Goal: Task Accomplishment & Management: Use online tool/utility

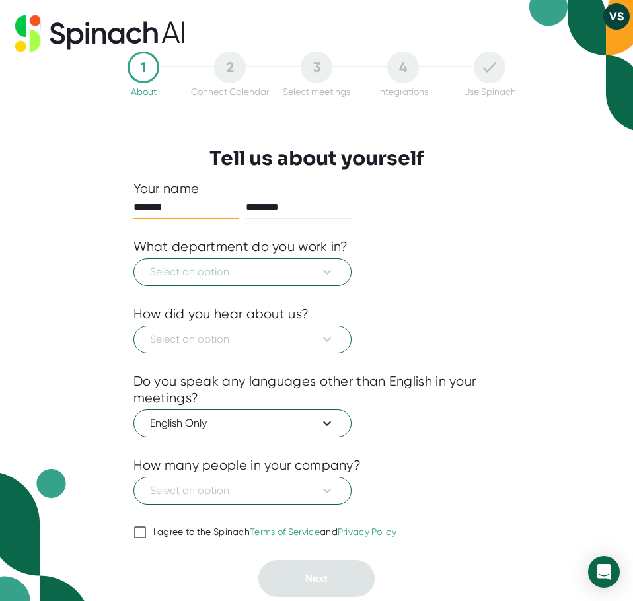
click at [145, 534] on input "I agree to the Spinach Terms of Service and Privacy Policy" at bounding box center [139, 533] width 13 height 16
checkbox input "true"
click at [229, 277] on span "Select an option" at bounding box center [242, 272] width 185 height 16
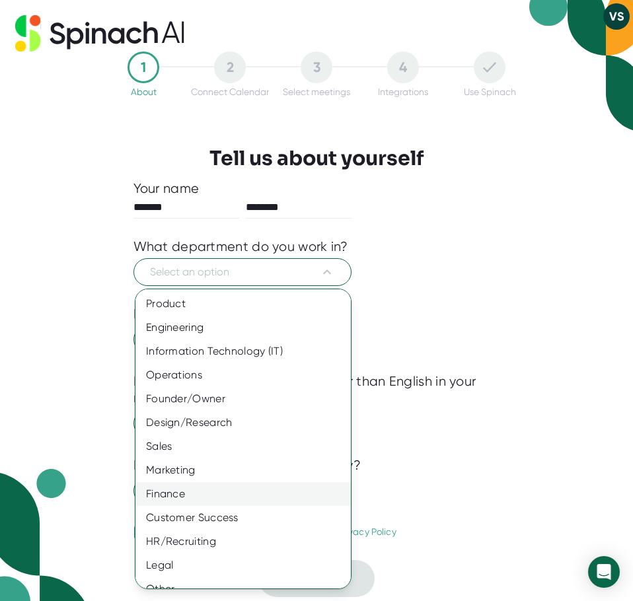
click at [191, 489] on div "Finance" at bounding box center [247, 494] width 225 height 24
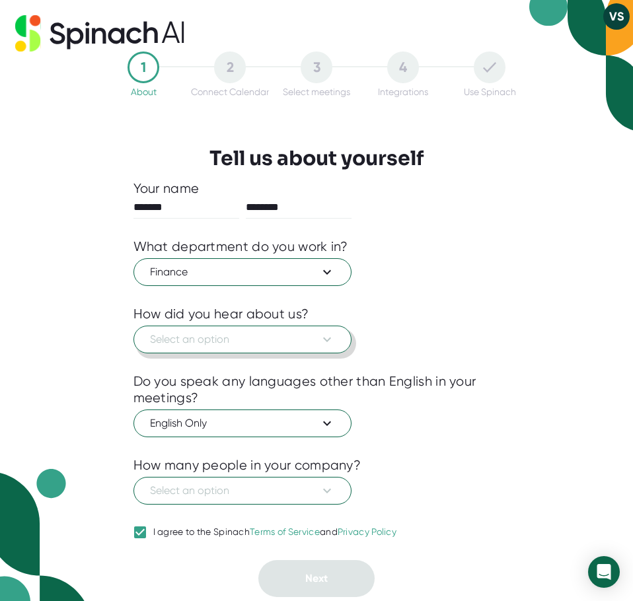
click at [225, 330] on button "Select an option" at bounding box center [242, 340] width 218 height 28
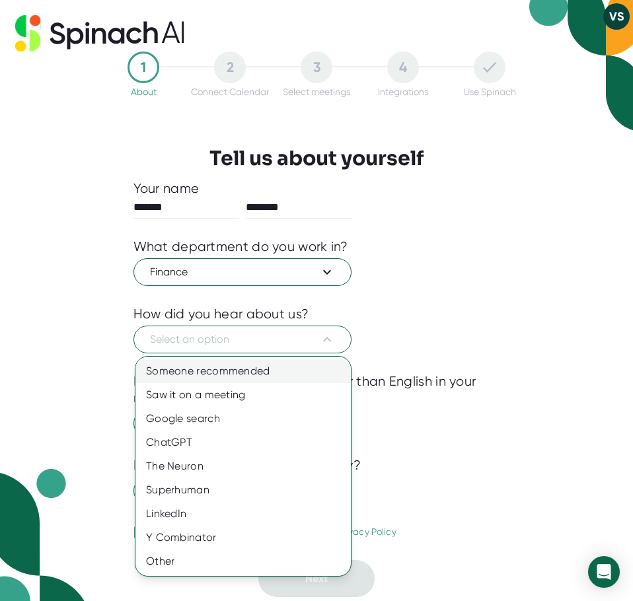
click at [205, 372] on div "Someone recommended" at bounding box center [242, 371] width 215 height 24
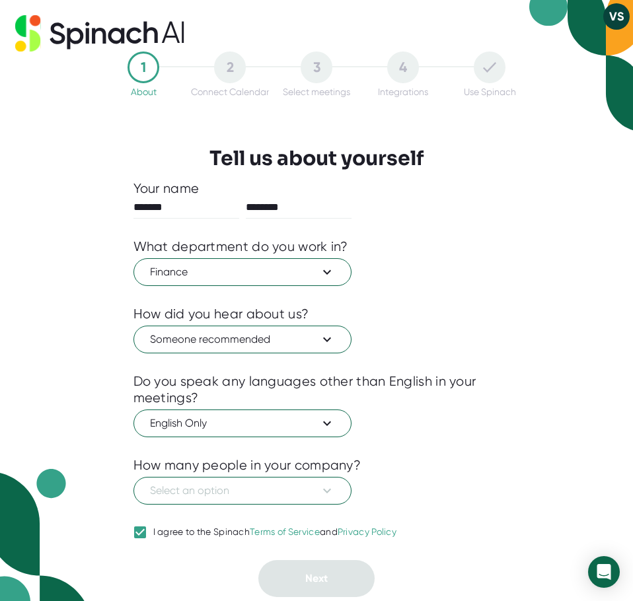
click at [219, 366] on div "Someone recommended" at bounding box center [271, 364] width 162 height 13
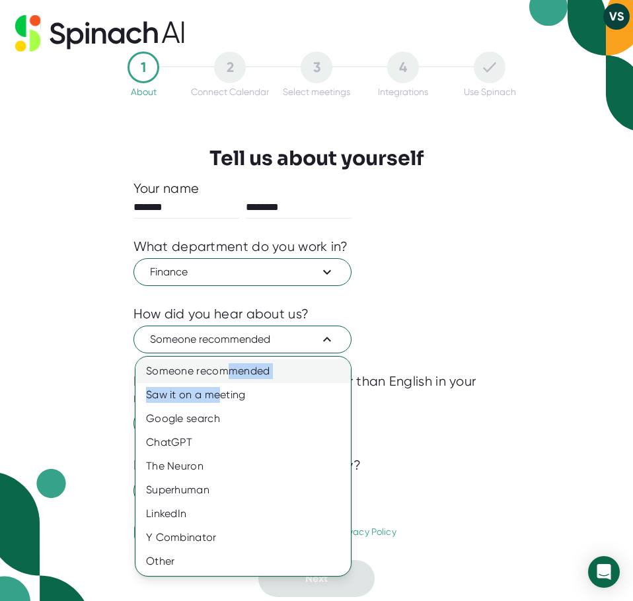
drag, startPoint x: 221, startPoint y: 404, endPoint x: 224, endPoint y: 366, distance: 38.4
click at [224, 366] on div "Someone recommended Saw it on a meeting Google search ChatGPT The Neuron Superh…" at bounding box center [242, 466] width 215 height 214
click at [224, 366] on div "Someone recommended" at bounding box center [242, 371] width 215 height 24
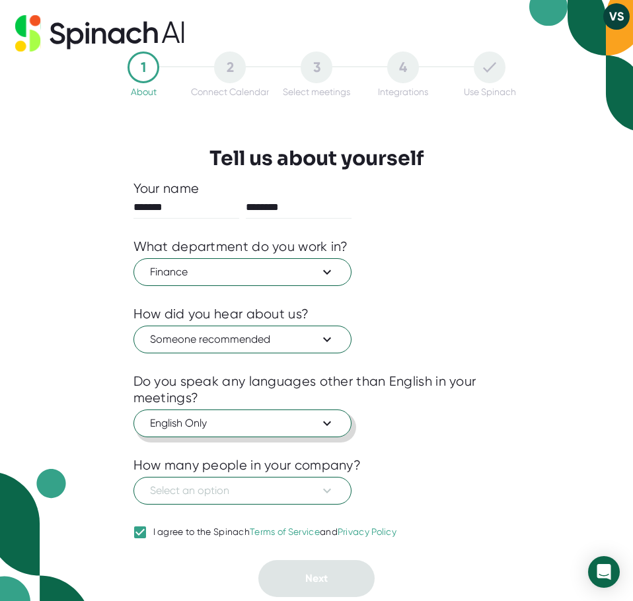
click at [291, 425] on span "English Only" at bounding box center [242, 424] width 185 height 16
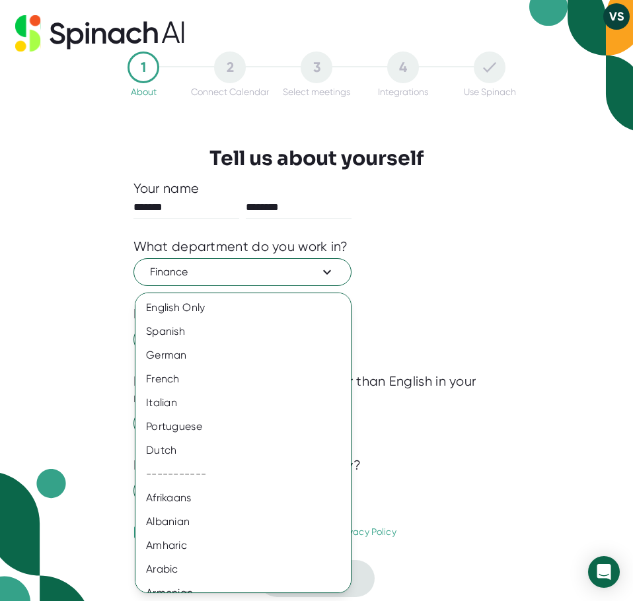
click at [613, 385] on div at bounding box center [316, 300] width 633 height 601
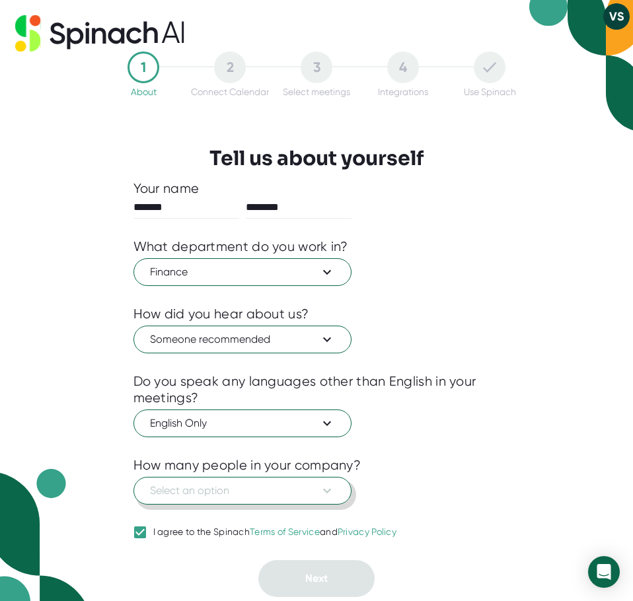
click at [244, 493] on span "Select an option" at bounding box center [242, 491] width 185 height 16
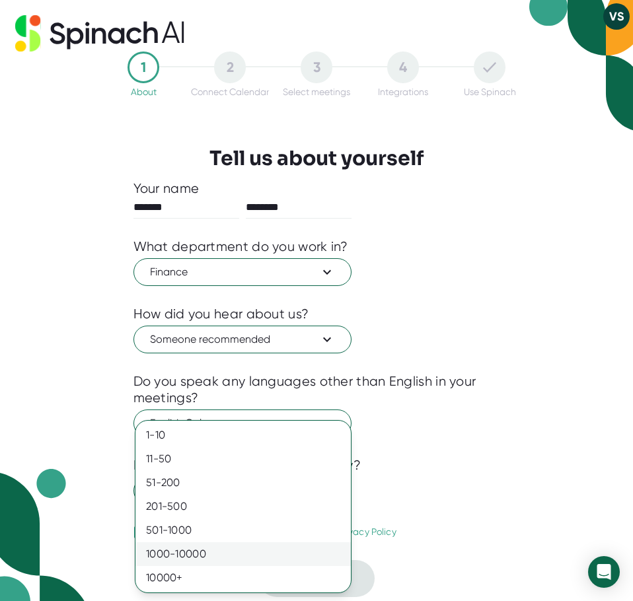
click at [197, 558] on div "1000-10000" at bounding box center [242, 554] width 215 height 24
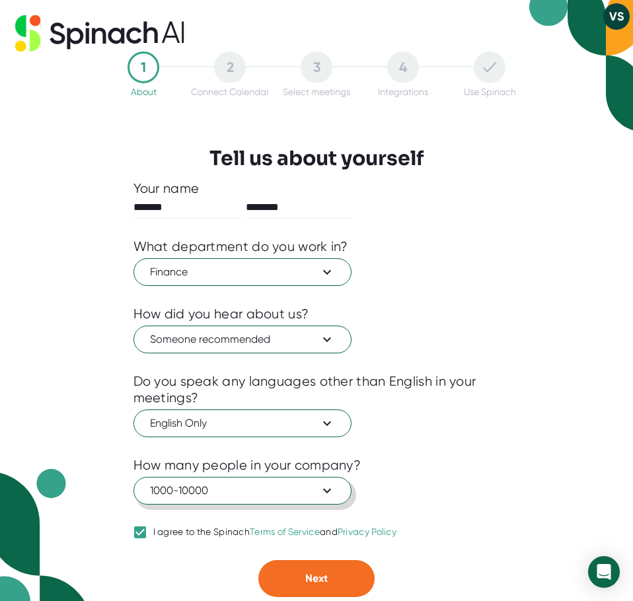
click at [237, 491] on span "1000-10000" at bounding box center [242, 491] width 185 height 16
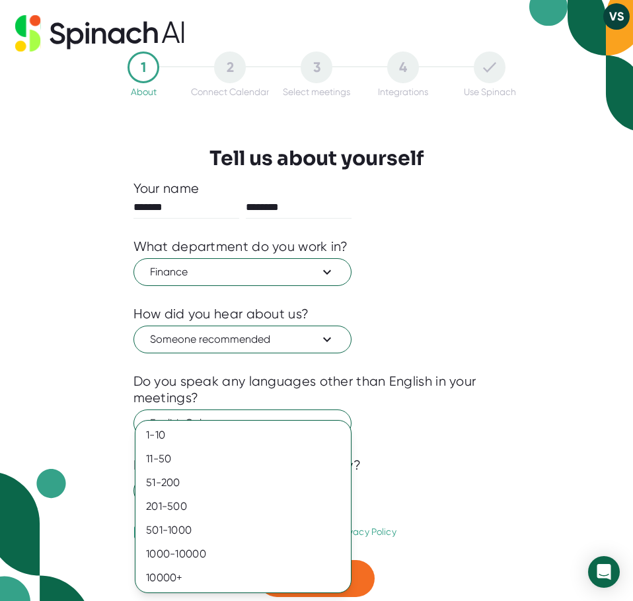
click at [471, 470] on div at bounding box center [316, 300] width 633 height 601
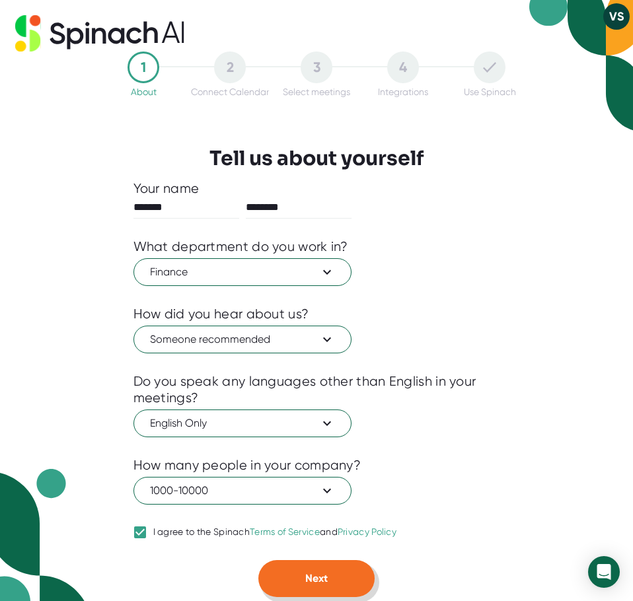
click at [308, 579] on span "Next" at bounding box center [316, 578] width 22 height 13
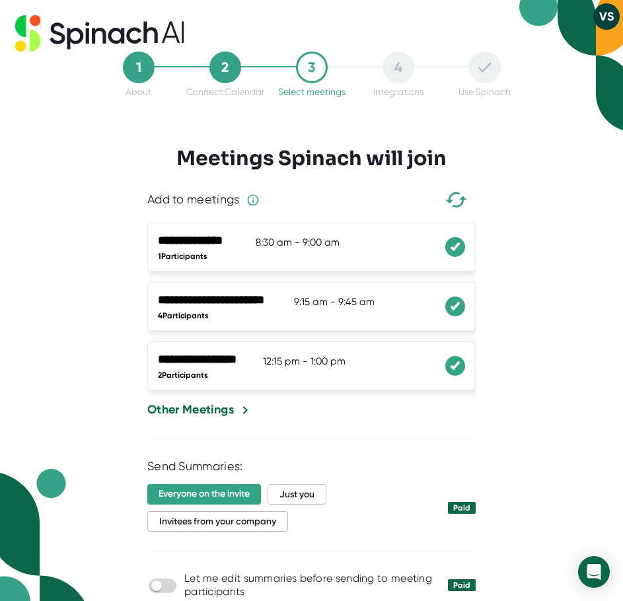
click at [233, 415] on div "Other Meetings" at bounding box center [190, 410] width 87 height 18
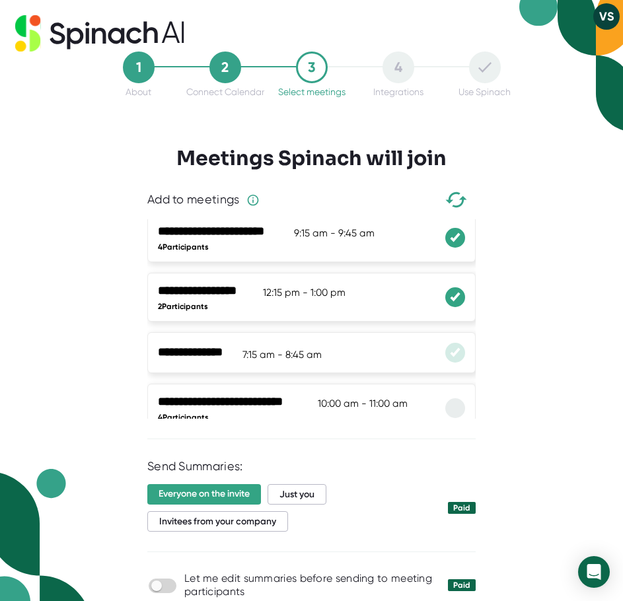
scroll to position [132, 0]
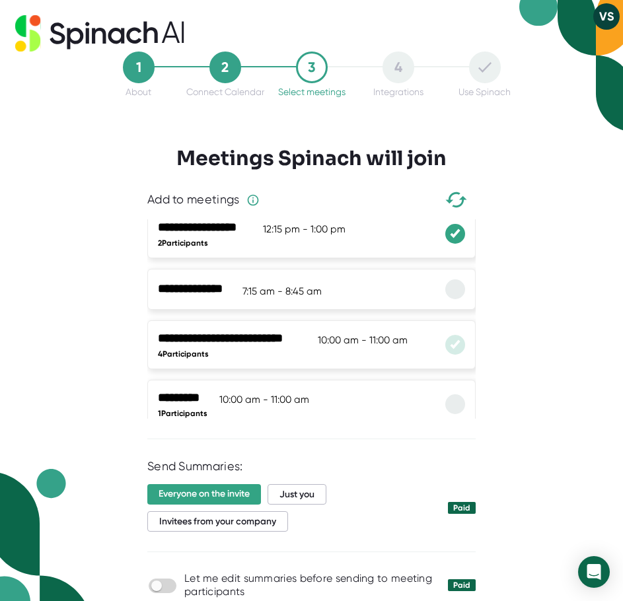
click at [265, 352] on div "4 Participants" at bounding box center [298, 353] width 281 height 9
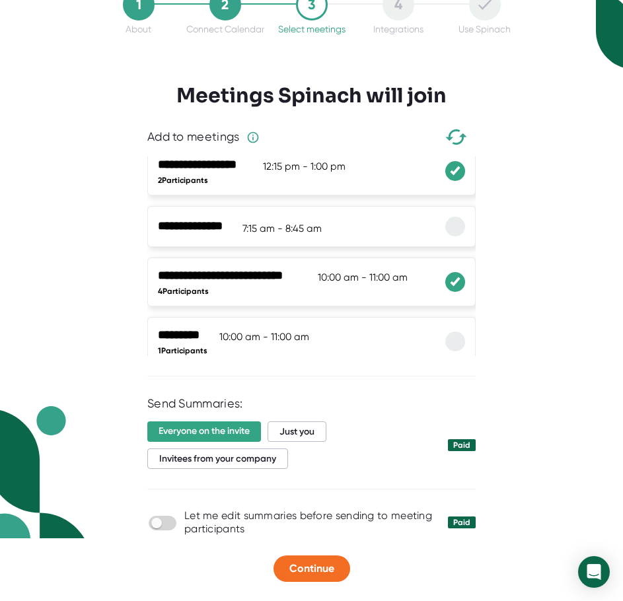
scroll to position [63, 0]
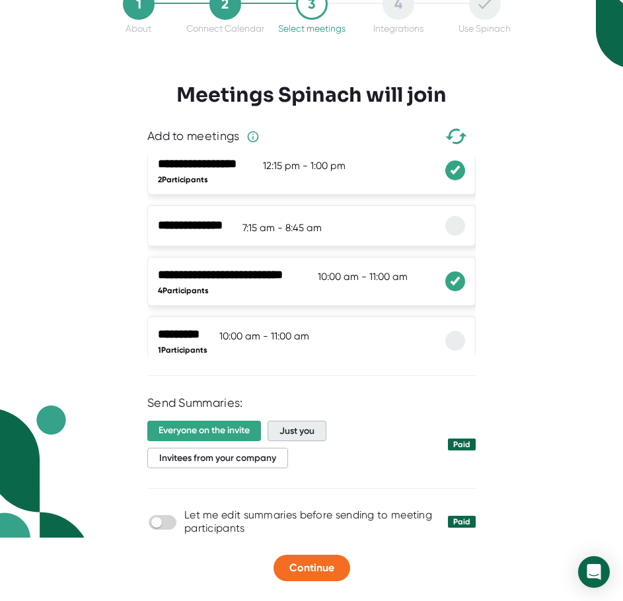
click at [293, 434] on span "Just you" at bounding box center [297, 431] width 59 height 20
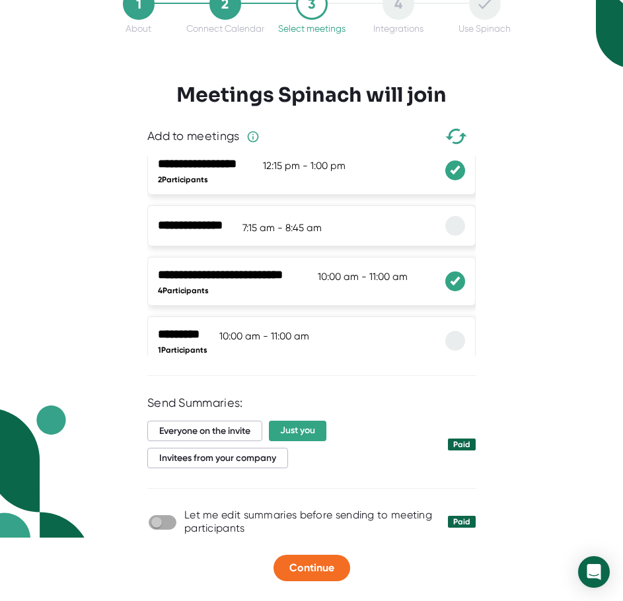
click at [172, 526] on input "checkbox" at bounding box center [156, 523] width 38 height 12
click at [324, 568] on span "Continue" at bounding box center [311, 568] width 45 height 13
click at [174, 525] on input "checkbox" at bounding box center [169, 523] width 38 height 12
checkbox input "false"
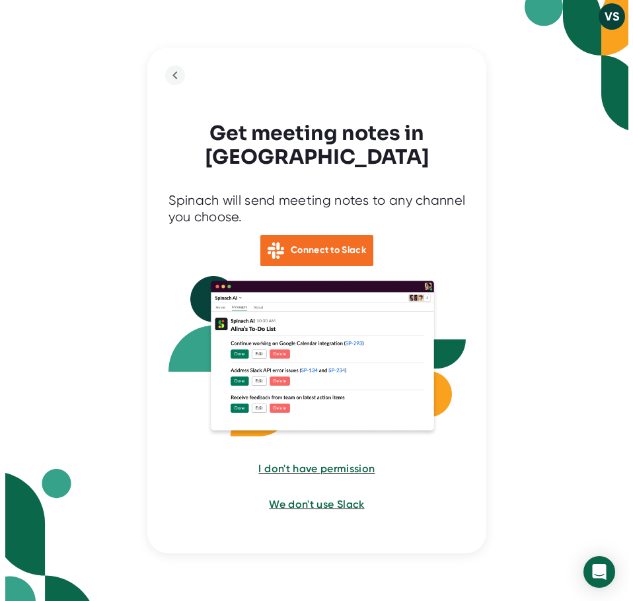
scroll to position [0, 0]
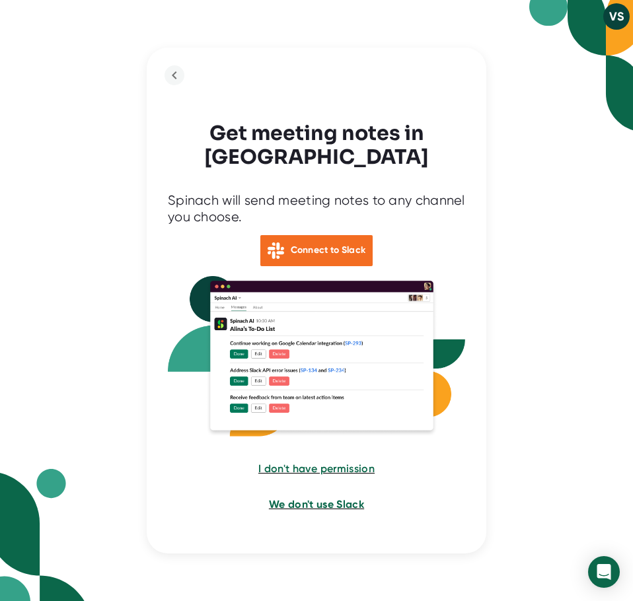
click at [326, 498] on span "We don't use Slack" at bounding box center [316, 504] width 95 height 13
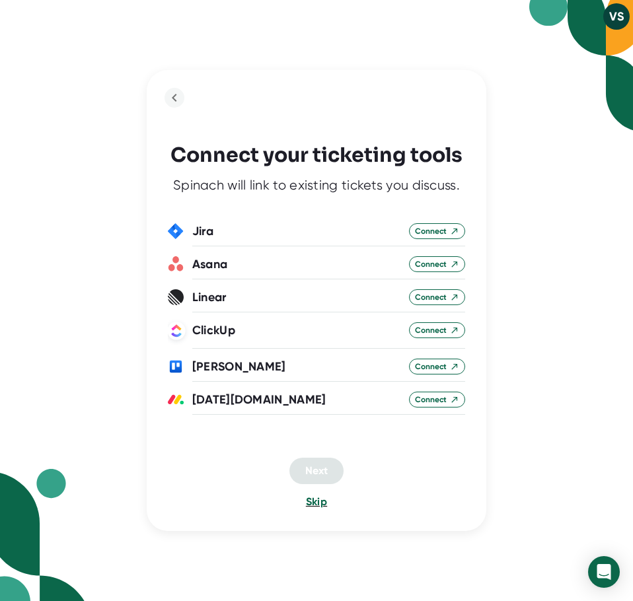
click at [318, 504] on span "Skip" at bounding box center [316, 501] width 21 height 13
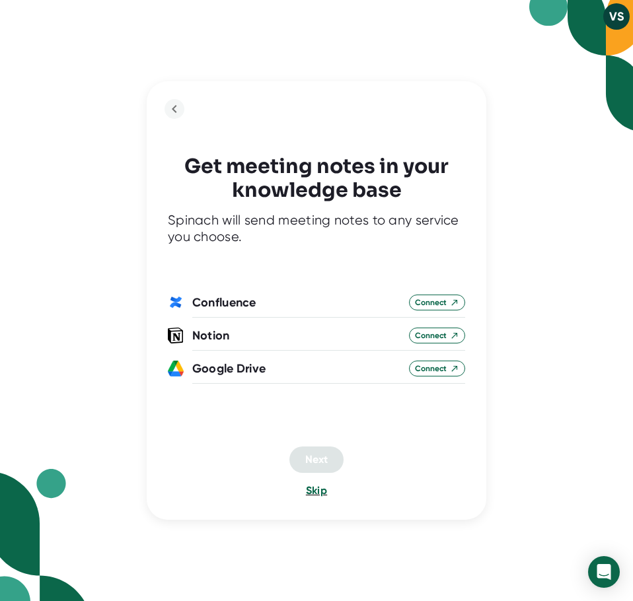
click at [314, 494] on span "Skip" at bounding box center [316, 490] width 21 height 13
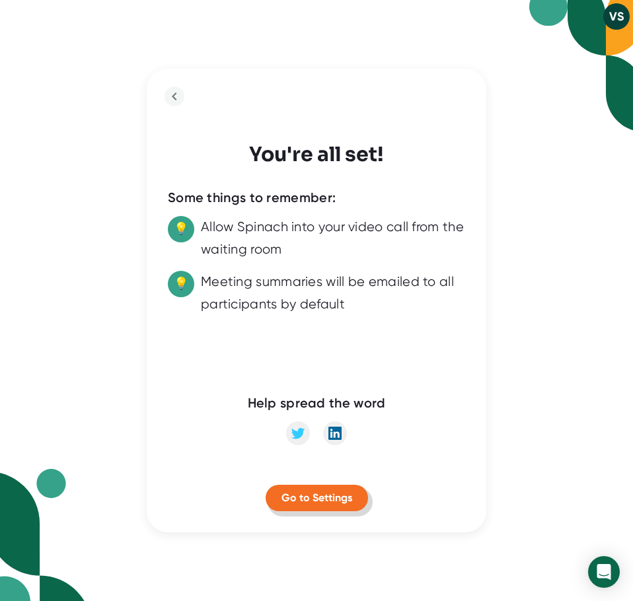
click at [314, 495] on span "Go to Settings" at bounding box center [316, 497] width 71 height 13
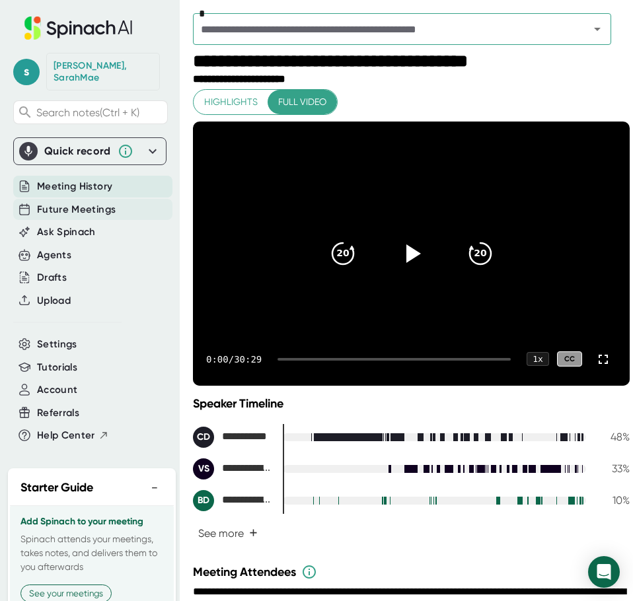
click at [64, 207] on div "Future Meetings" at bounding box center [92, 210] width 159 height 22
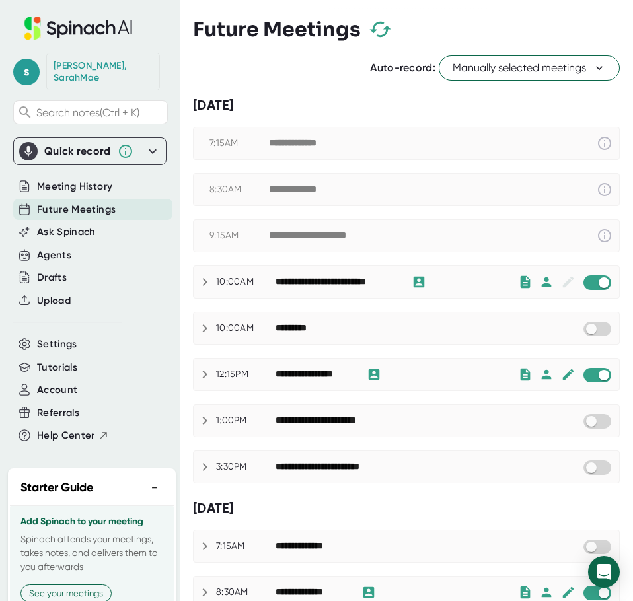
click at [213, 281] on div "**********" at bounding box center [406, 282] width 425 height 16
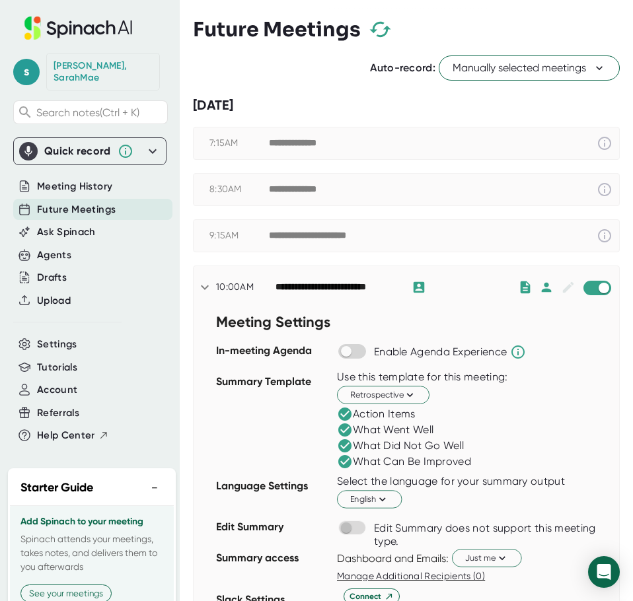
click at [453, 333] on div "Meeting Settings In-meeting Agenda Enable Agenda Experience Summary Template Us…" at bounding box center [406, 464] width 425 height 311
click at [63, 248] on div "Agents" at bounding box center [54, 255] width 34 height 15
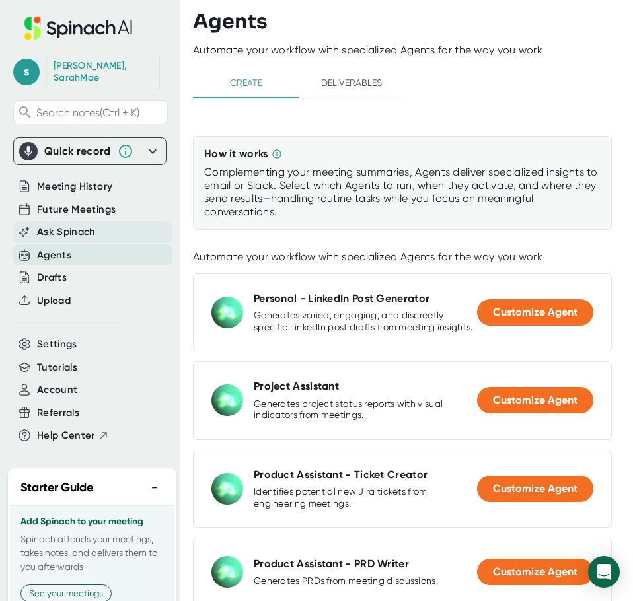
click at [54, 221] on div "Ask Spinach" at bounding box center [92, 232] width 159 height 22
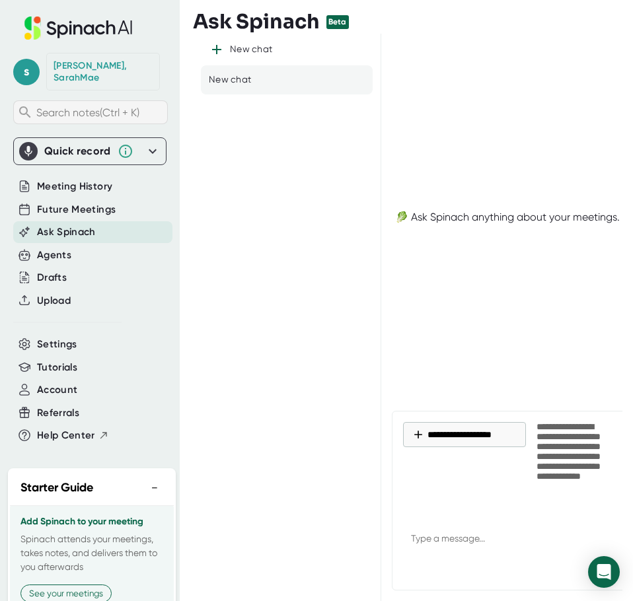
click at [54, 106] on span "Search notes (Ctrl + K)" at bounding box center [87, 112] width 103 height 13
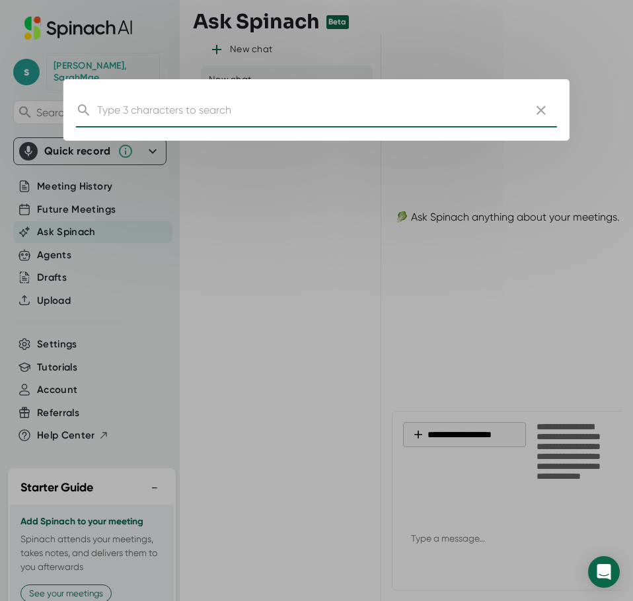
click at [536, 109] on icon "button" at bounding box center [541, 110] width 16 height 16
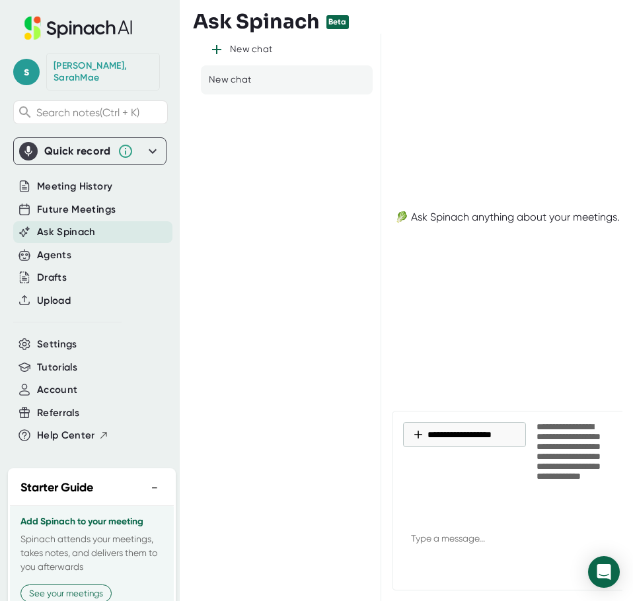
type textarea "x"
